Goal: Task Accomplishment & Management: Manage account settings

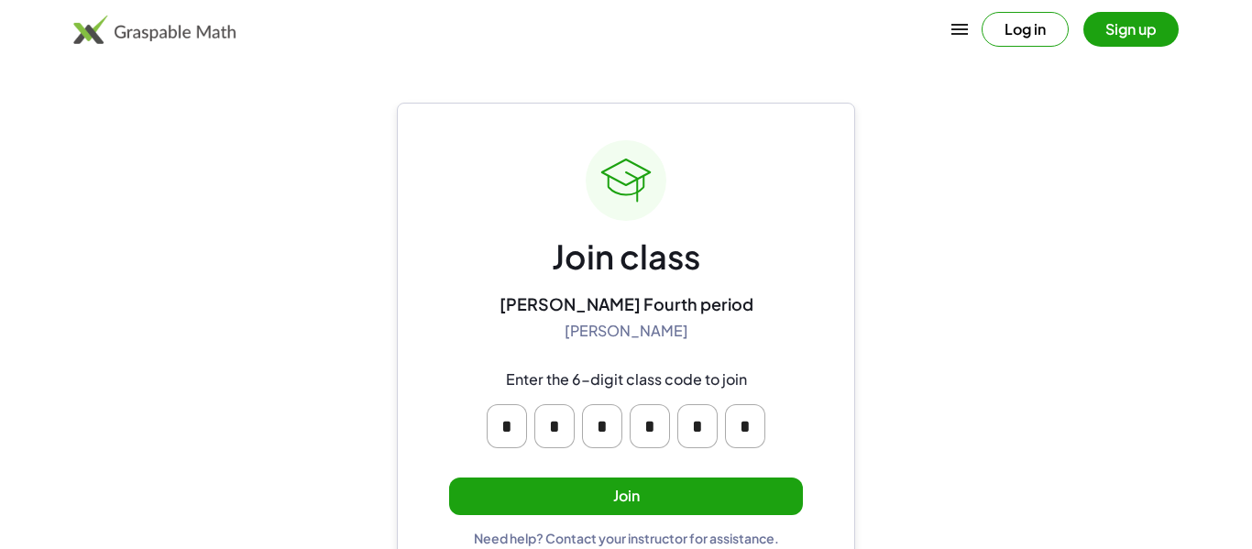
scroll to position [35, 0]
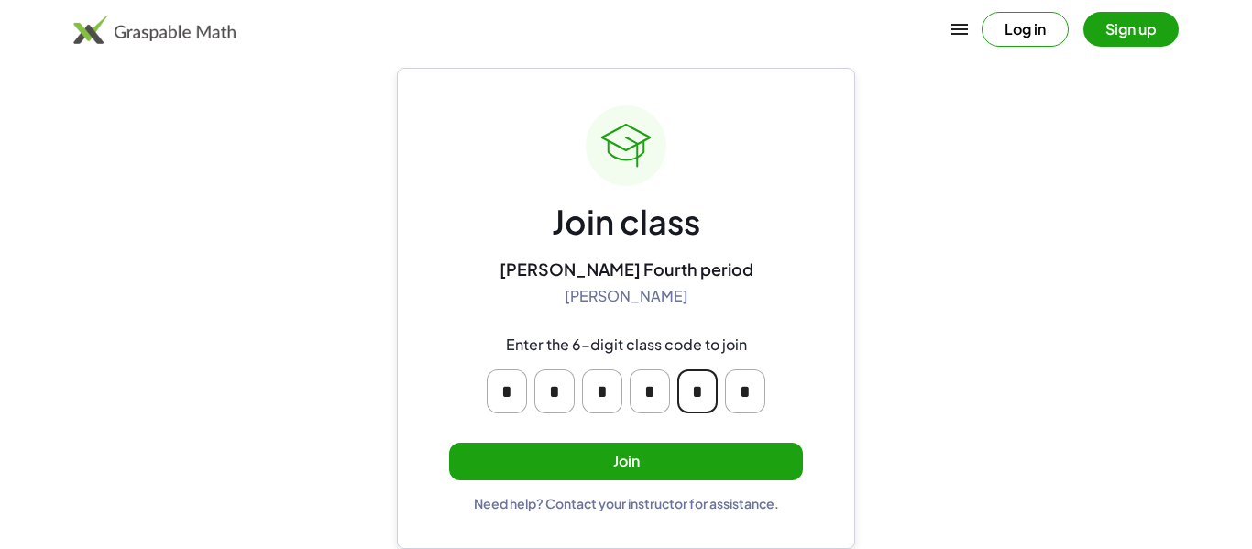
click at [695, 382] on input "*" at bounding box center [697, 391] width 40 height 44
click at [870, 343] on main "Join class [PERSON_NAME] Fourth period [PERSON_NAME] Enter the 6-digit class co…" at bounding box center [626, 257] width 1252 height 584
click at [641, 457] on button "Join" at bounding box center [626, 462] width 354 height 38
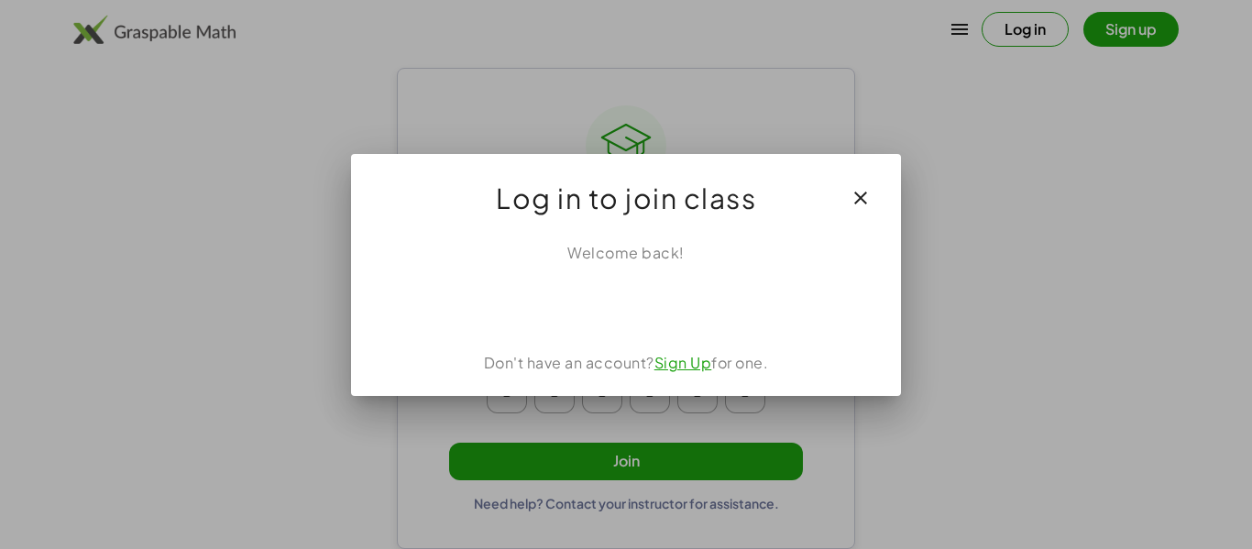
scroll to position [0, 0]
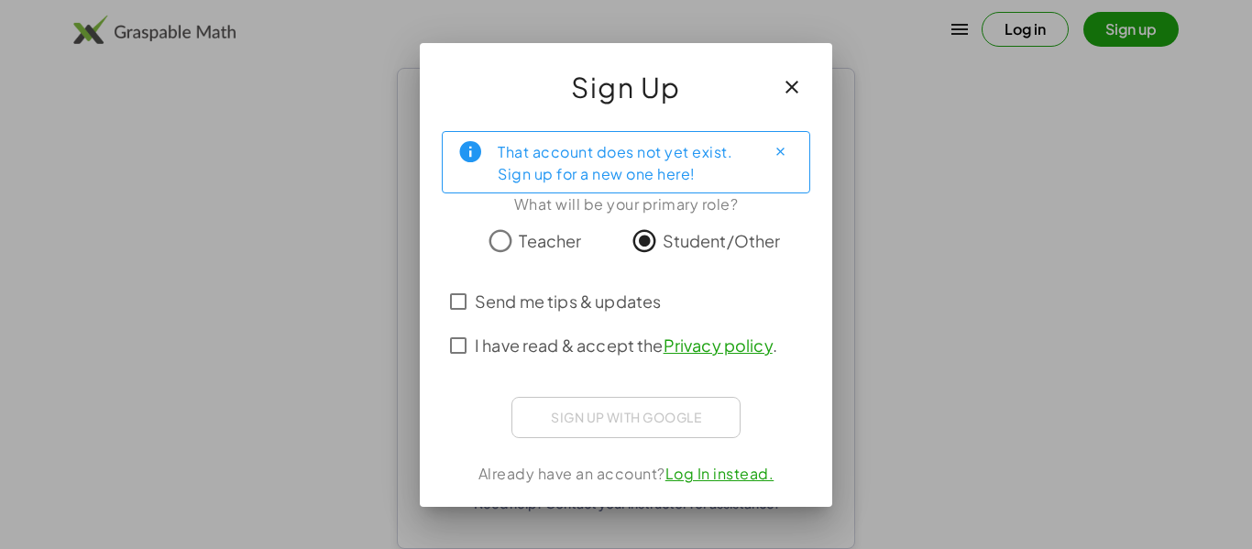
click at [785, 86] on icon "button" at bounding box center [792, 87] width 22 height 22
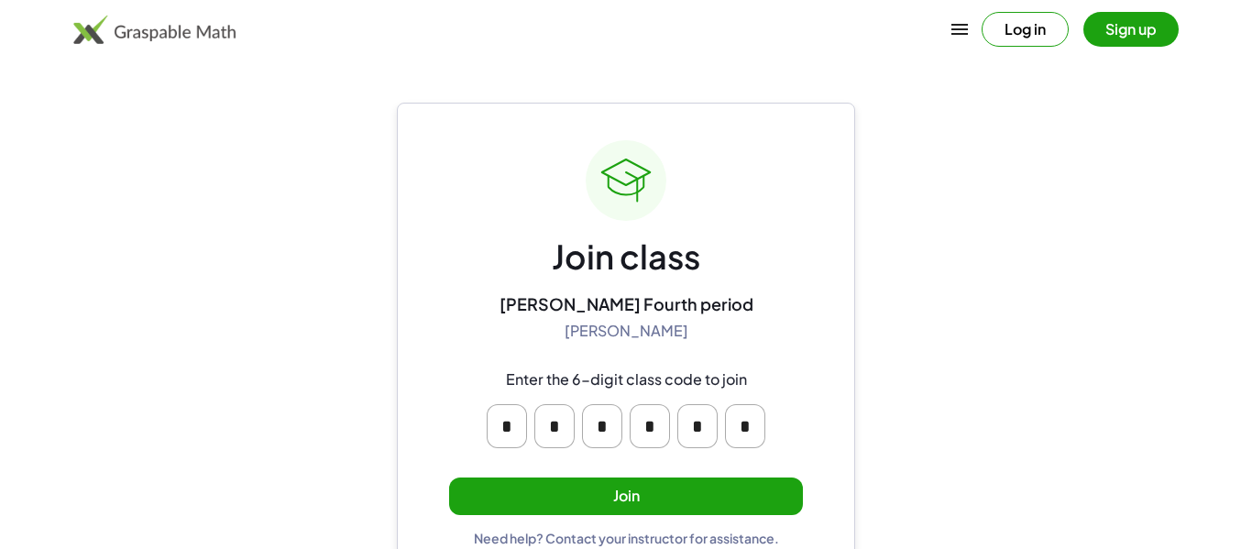
scroll to position [35, 0]
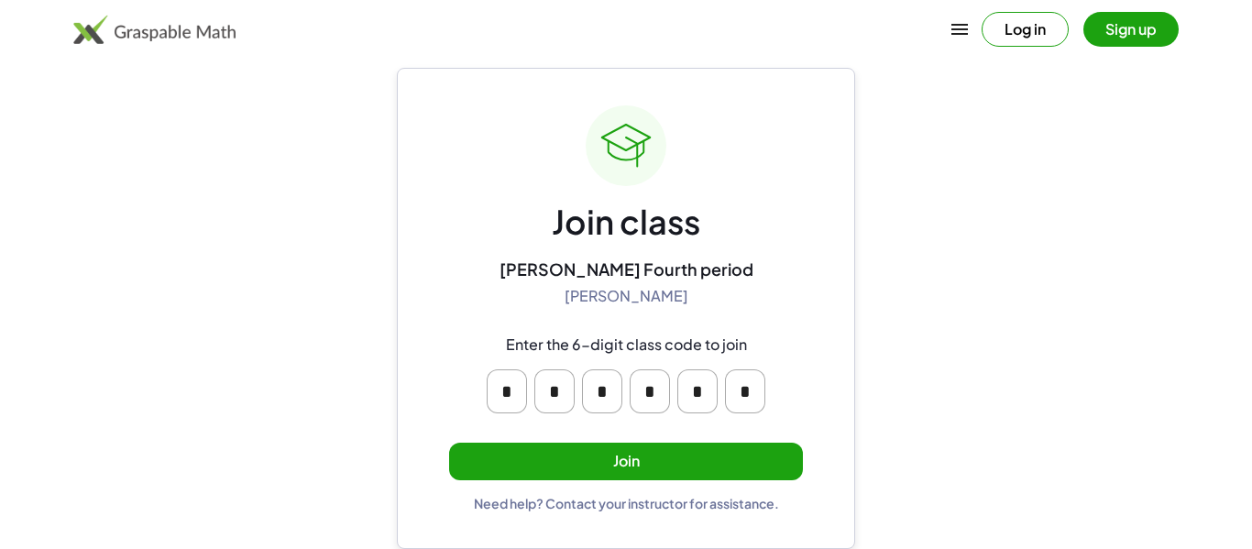
click at [1033, 38] on button "Log in" at bounding box center [1025, 29] width 87 height 35
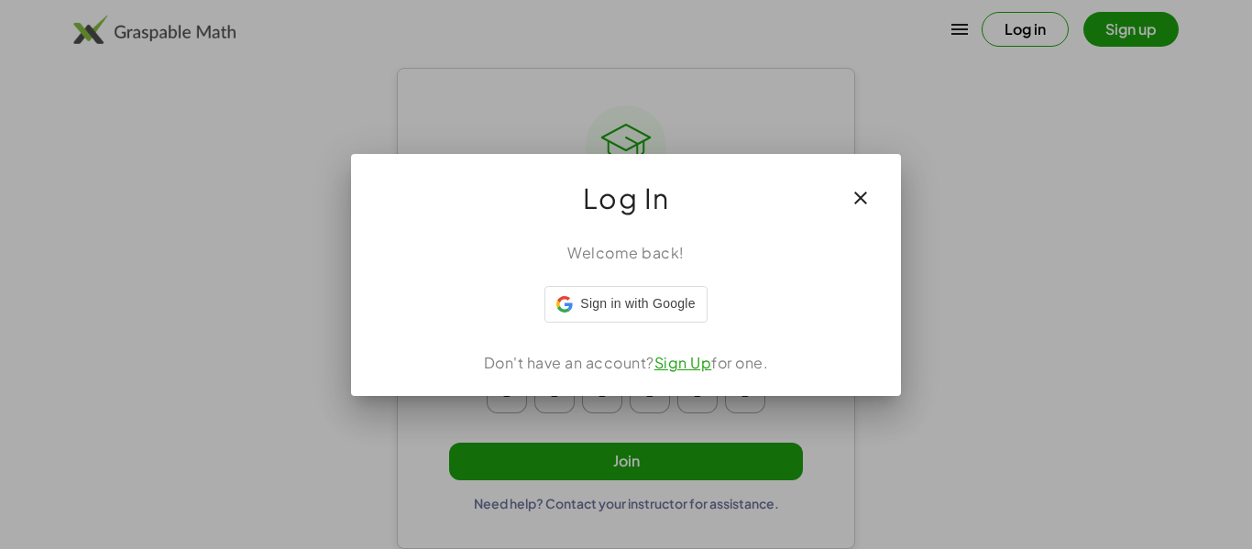
scroll to position [0, 0]
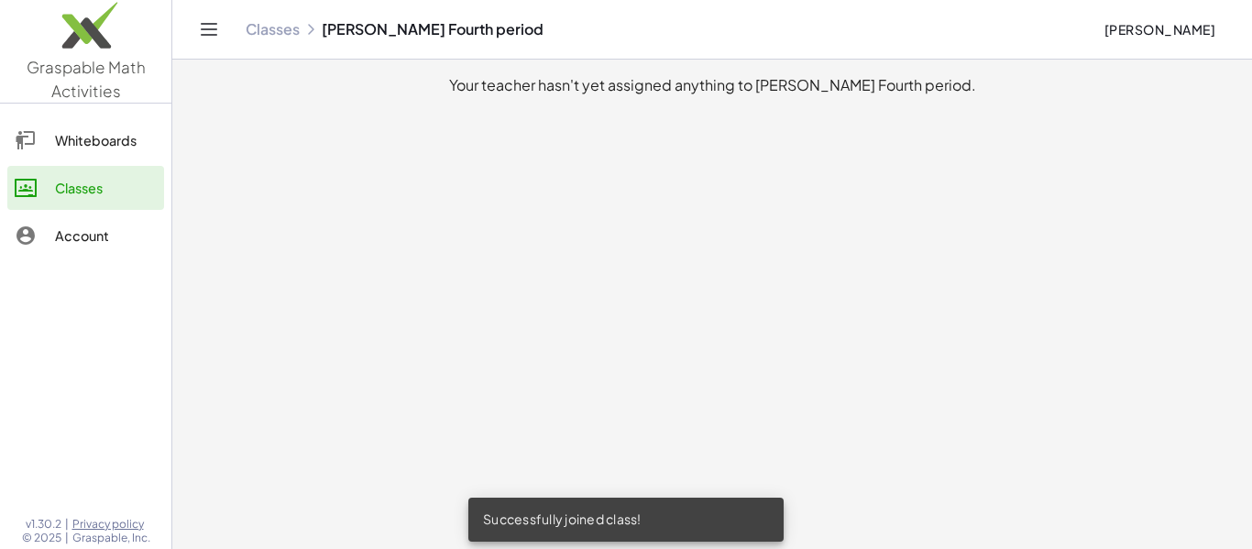
click at [76, 225] on div "Account" at bounding box center [106, 236] width 102 height 22
